Goal: Information Seeking & Learning: Get advice/opinions

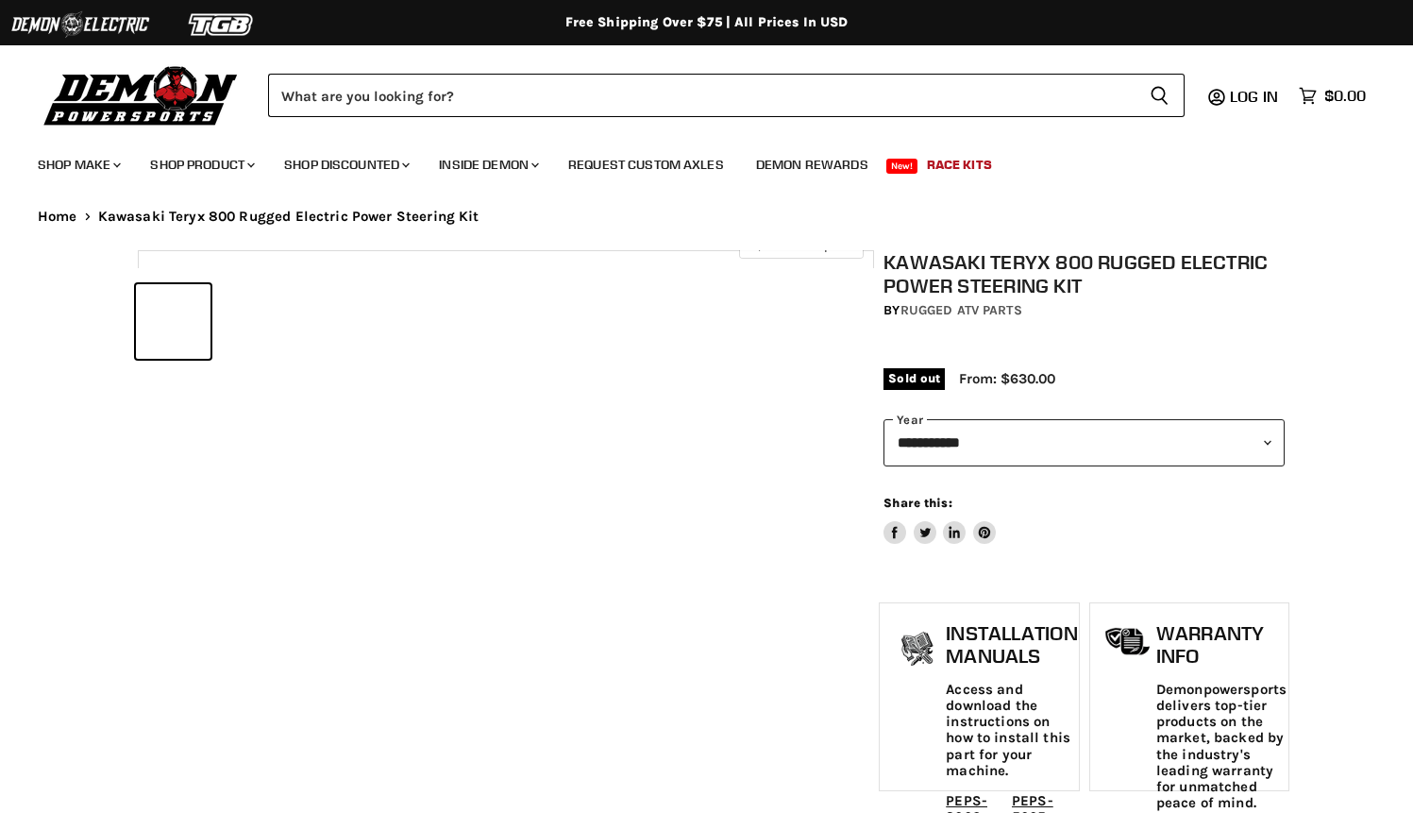
select select "******"
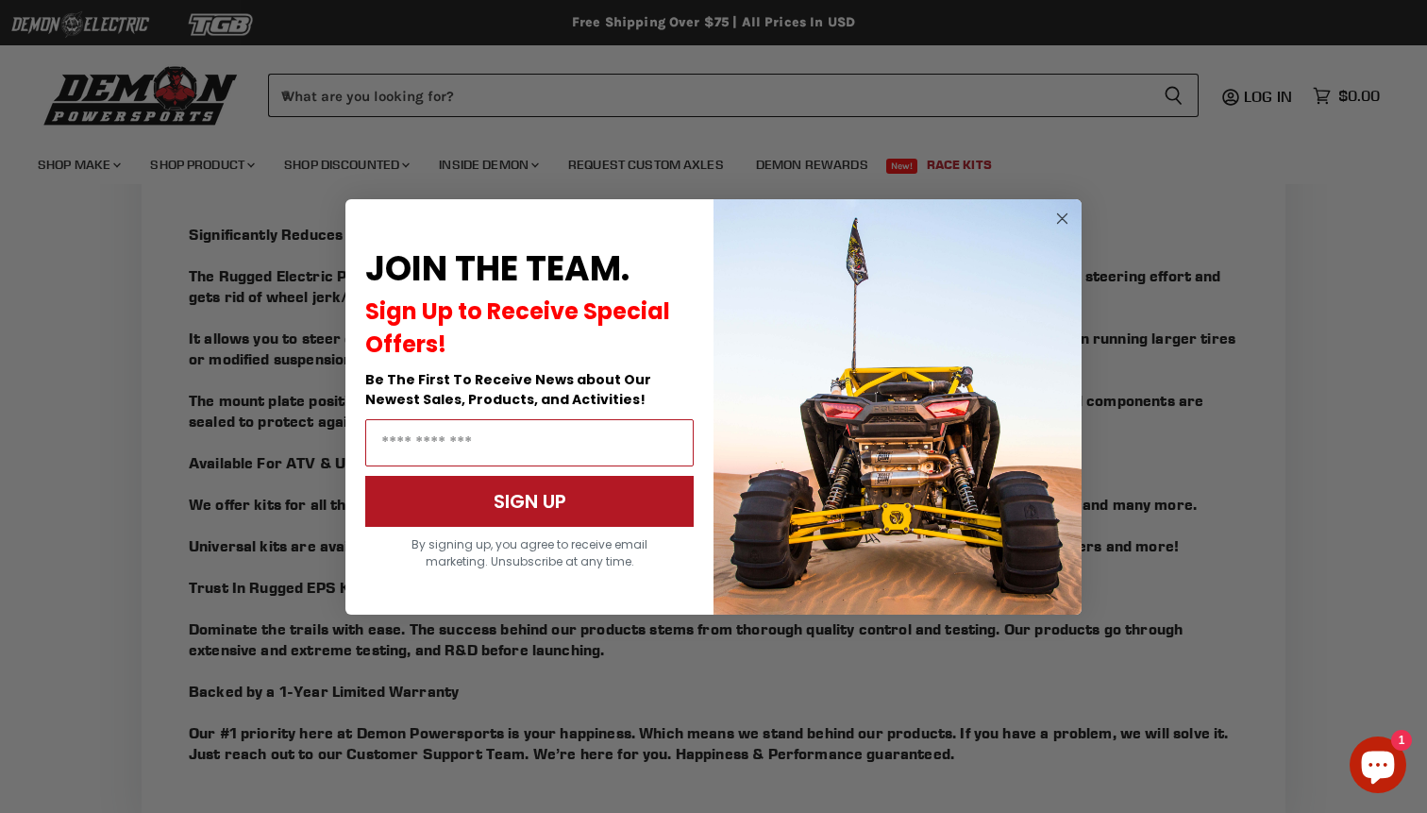
scroll to position [1625, 0]
